Goal: Find specific page/section: Find specific page/section

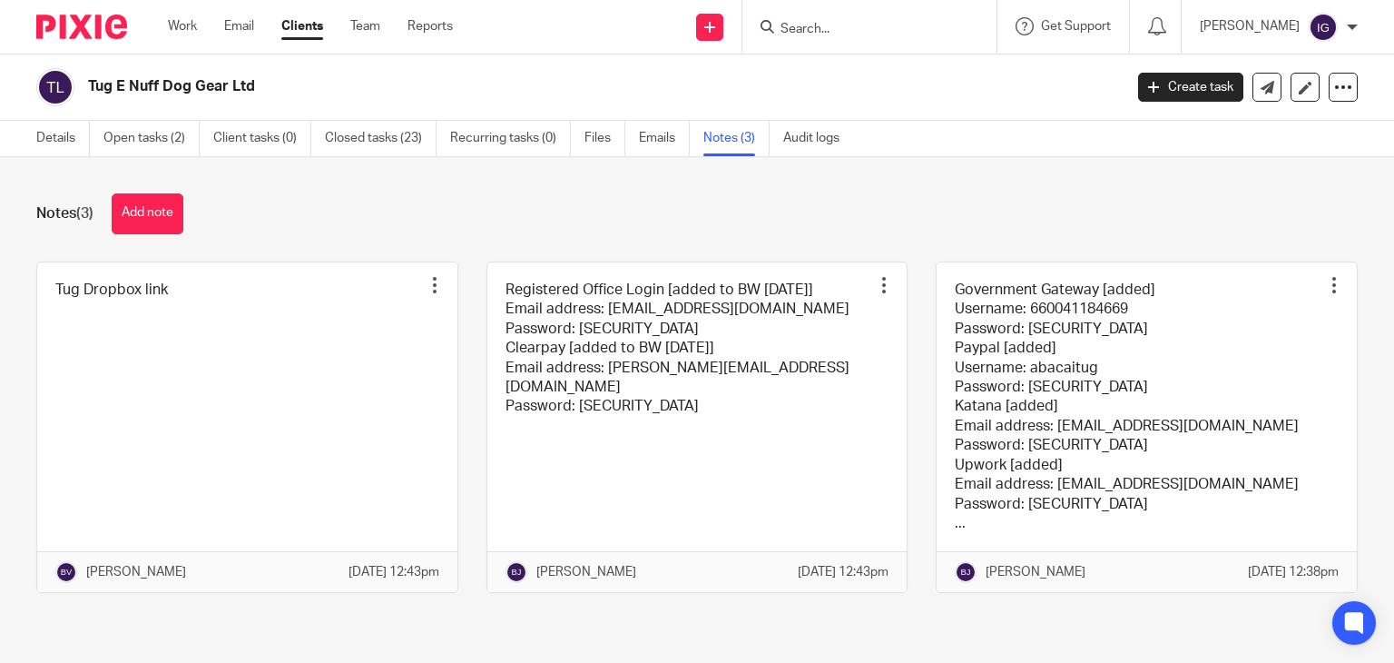
click at [858, 34] on input "Search" at bounding box center [860, 30] width 163 height 16
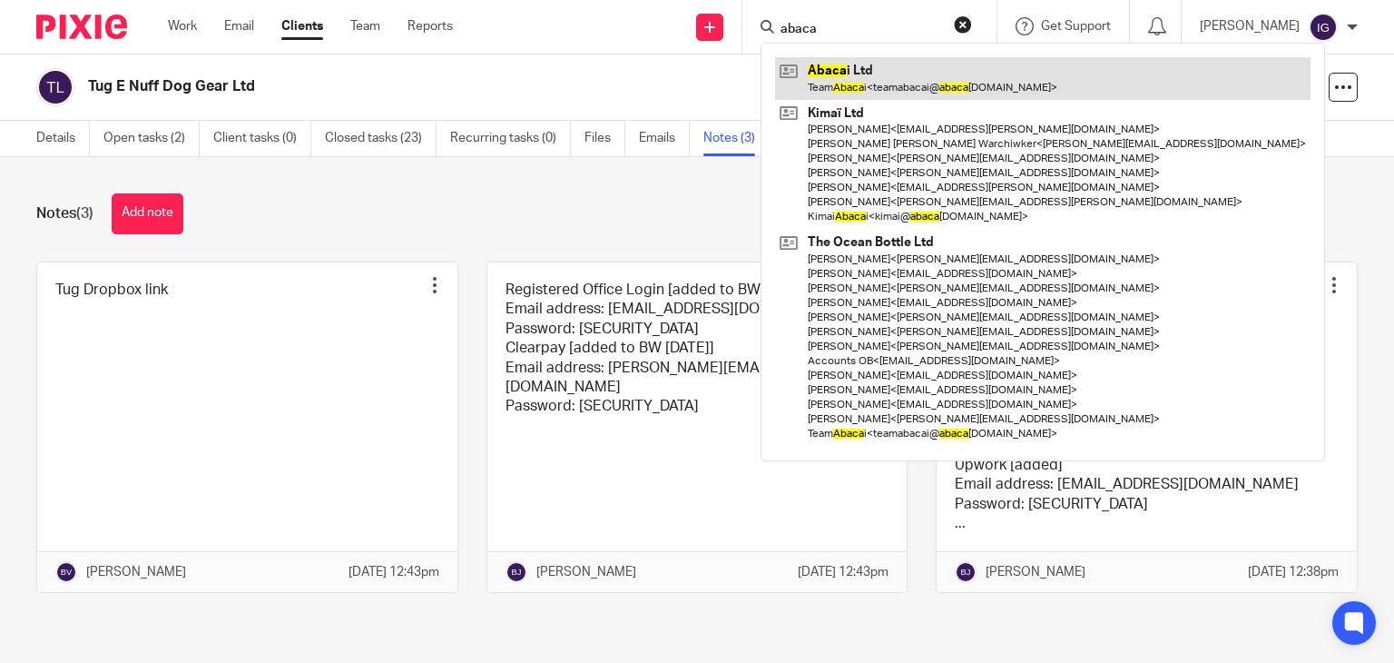
type input "abaca"
click at [859, 64] on link at bounding box center [1043, 78] width 536 height 42
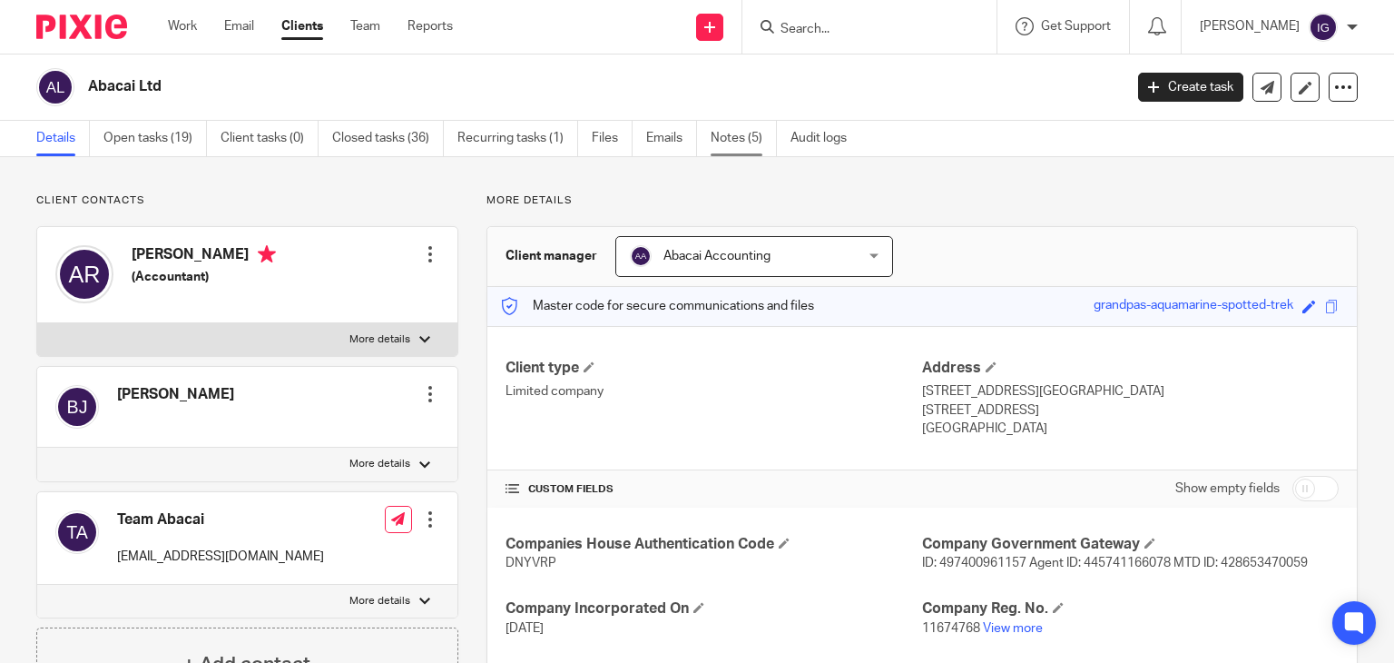
click at [755, 143] on link "Notes (5)" at bounding box center [744, 138] width 66 height 35
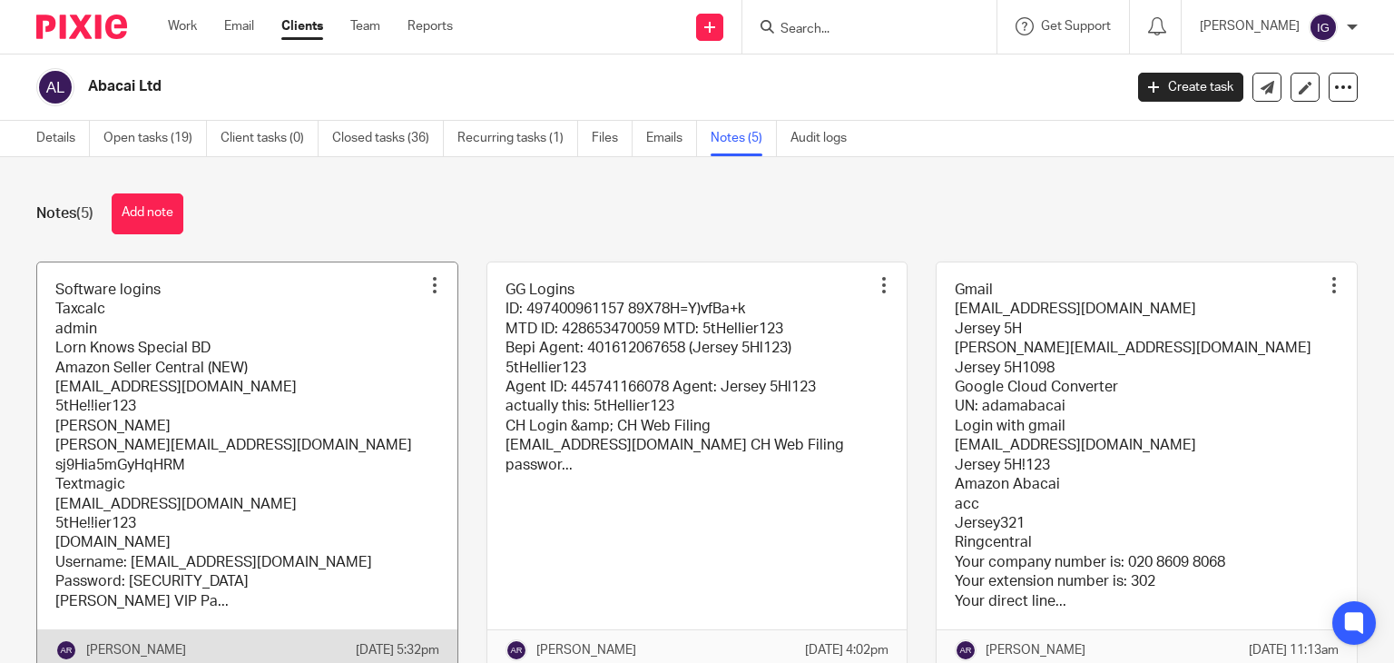
click at [283, 429] on link at bounding box center [247, 466] width 420 height 408
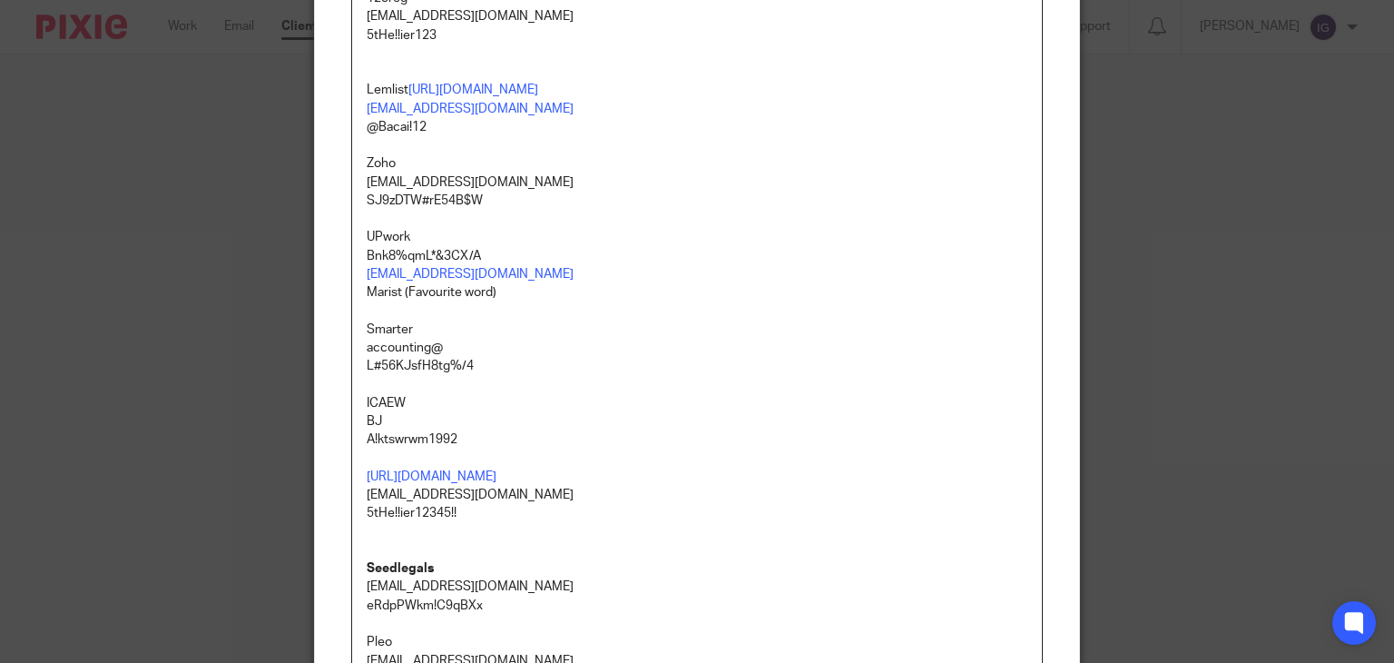
scroll to position [4538, 0]
